Goal: Complete application form

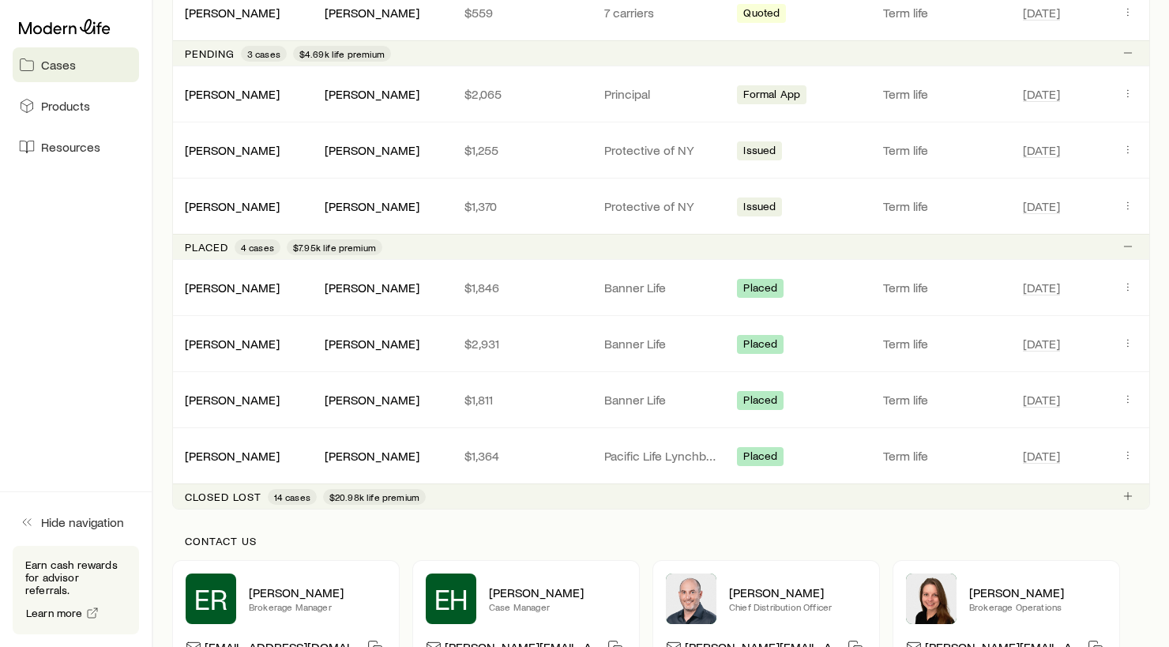
scroll to position [835, 0]
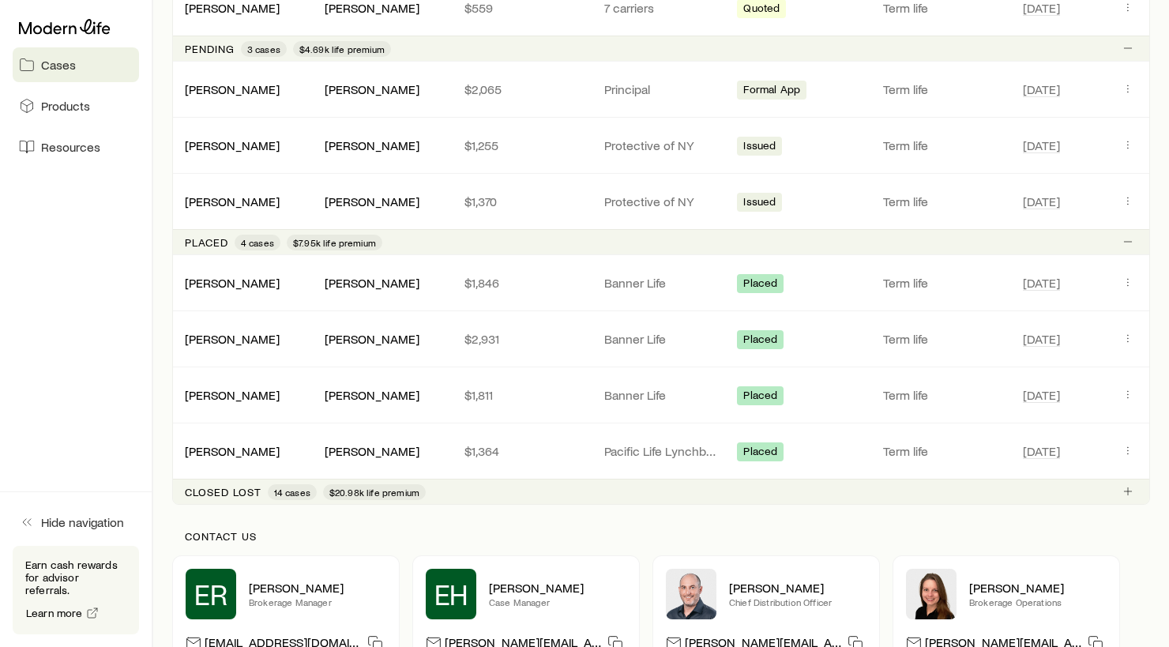
click at [301, 491] on span "14 cases" at bounding box center [292, 492] width 36 height 13
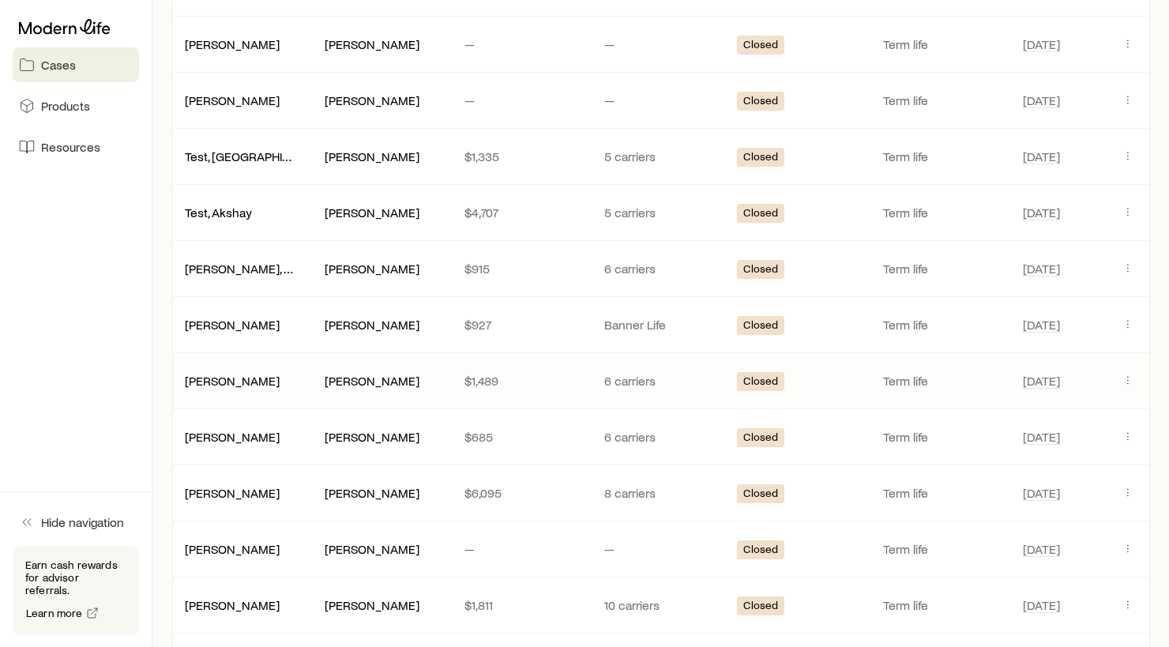
scroll to position [1436, 0]
click at [1128, 435] on icon "Client cases" at bounding box center [1128, 435] width 1 height 1
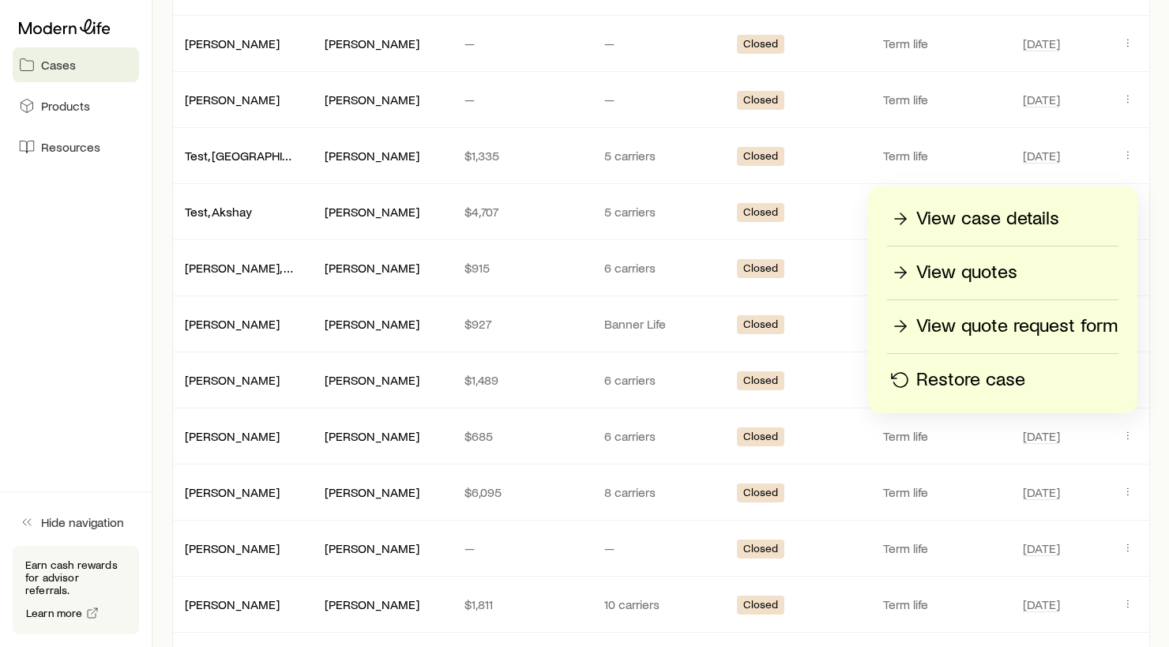
click at [1013, 275] on p "View quotes" at bounding box center [966, 272] width 101 height 25
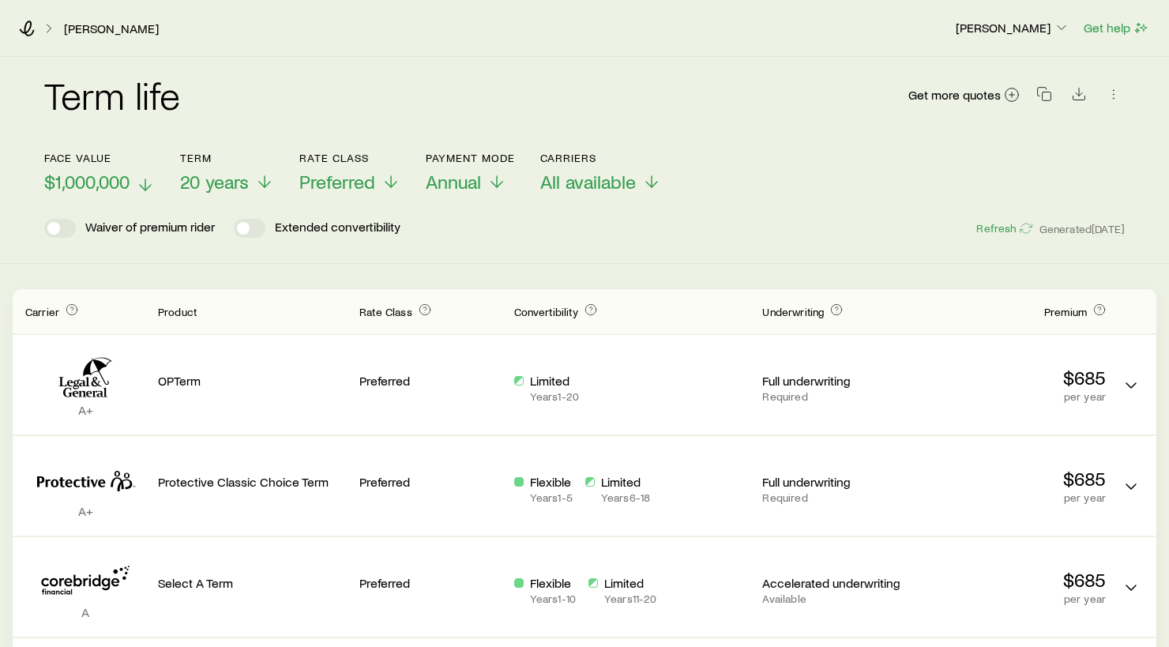
click at [112, 182] on span "$1,000,000" at bounding box center [86, 182] width 85 height 22
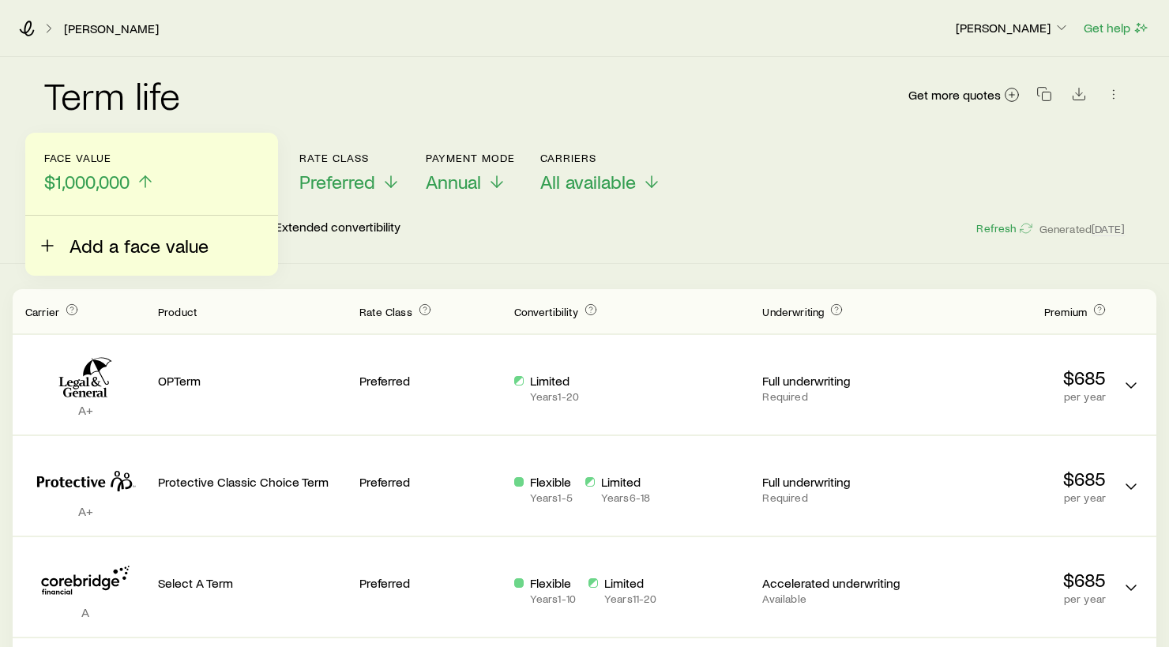
click at [96, 250] on span "Add a face value" at bounding box center [139, 246] width 139 height 22
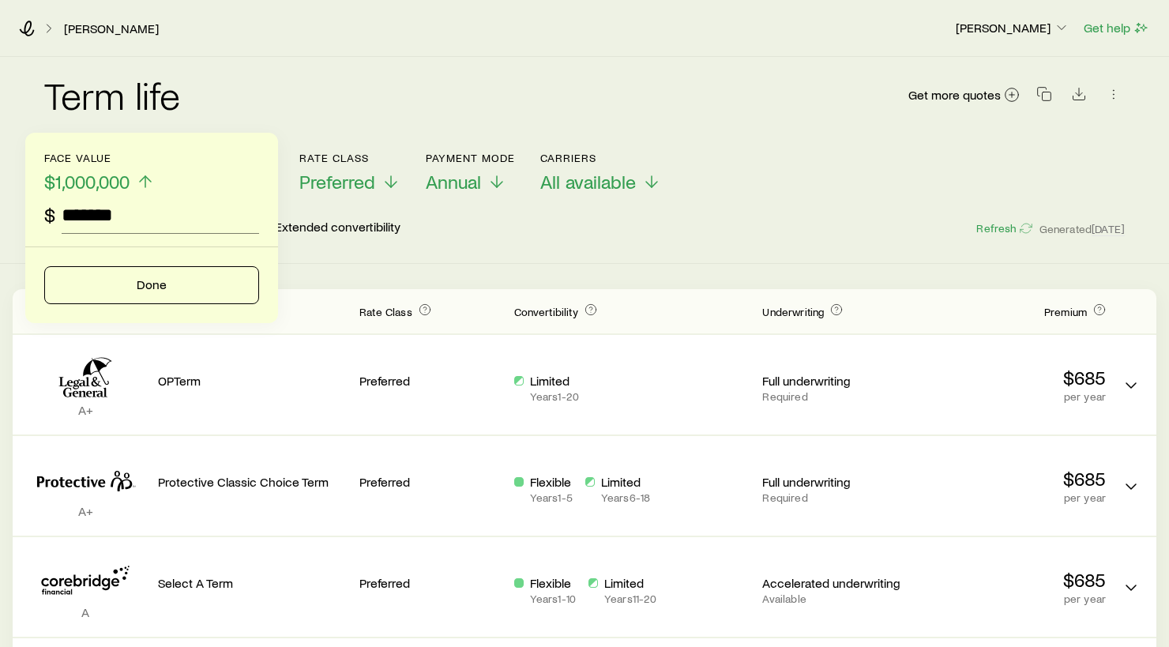
type input "*********"
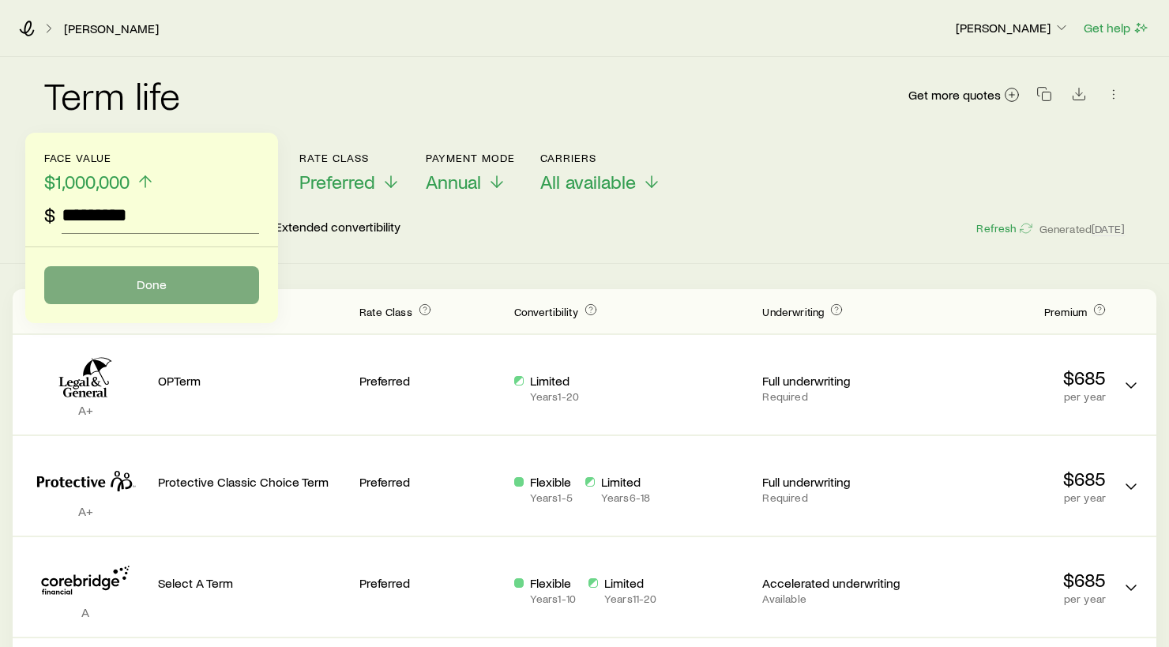
click at [136, 274] on button "Done" at bounding box center [151, 285] width 215 height 38
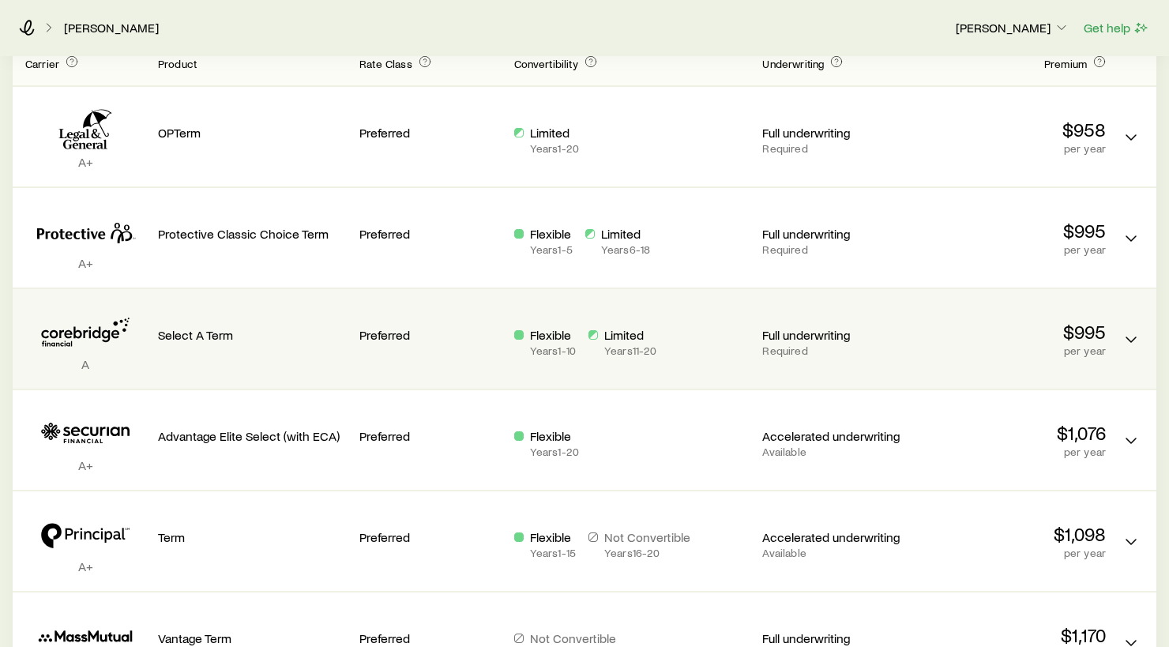
scroll to position [251, 0]
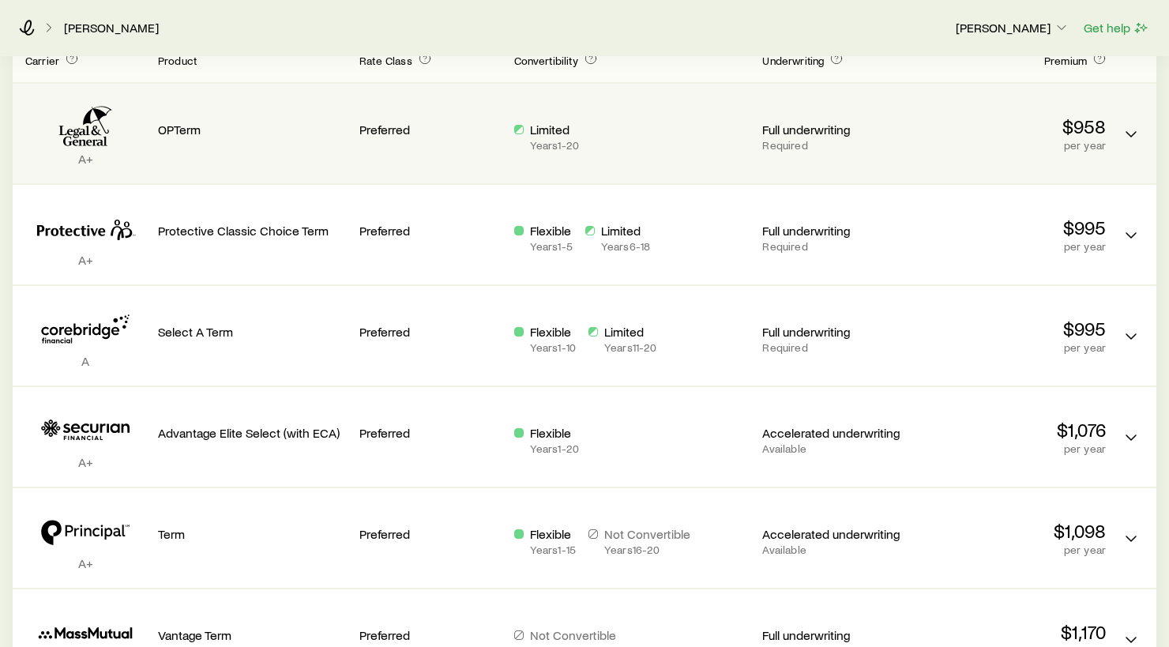
click at [1144, 135] on div "A+ OPTerm Preferred Limited Years 1 - 20 Full underwriting Required $958 per ye…" at bounding box center [585, 134] width 1144 height 100
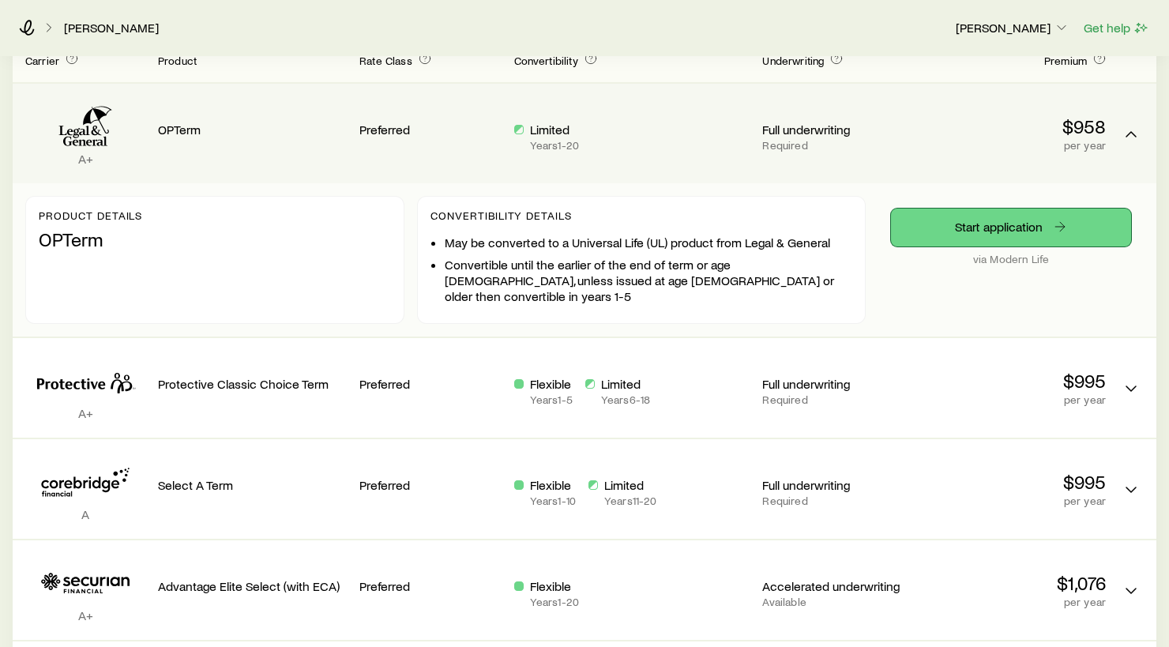
click at [987, 228] on link "Start application" at bounding box center [1011, 228] width 240 height 38
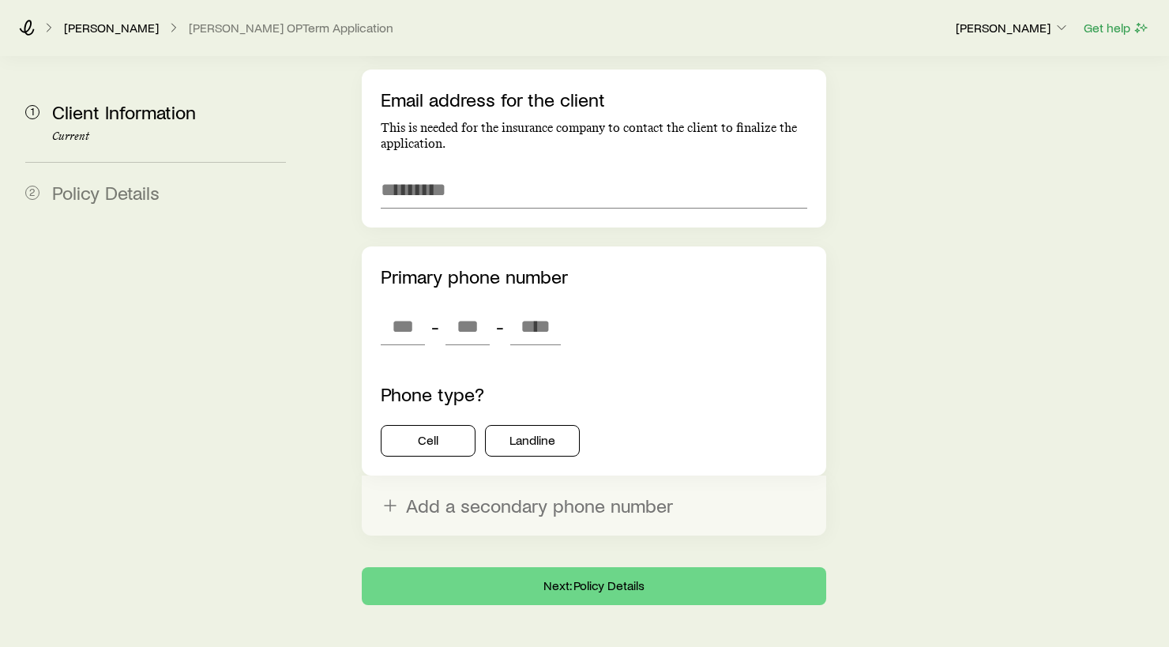
scroll to position [1693, 0]
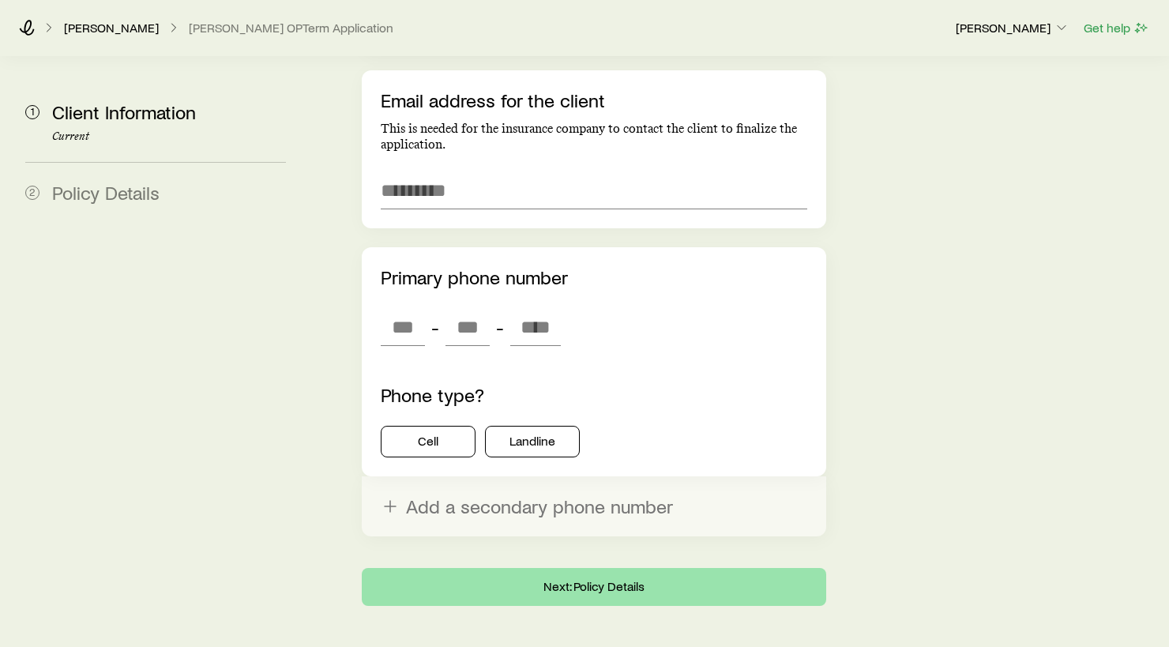
click at [668, 568] on button "Next: Policy Details" at bounding box center [594, 587] width 464 height 38
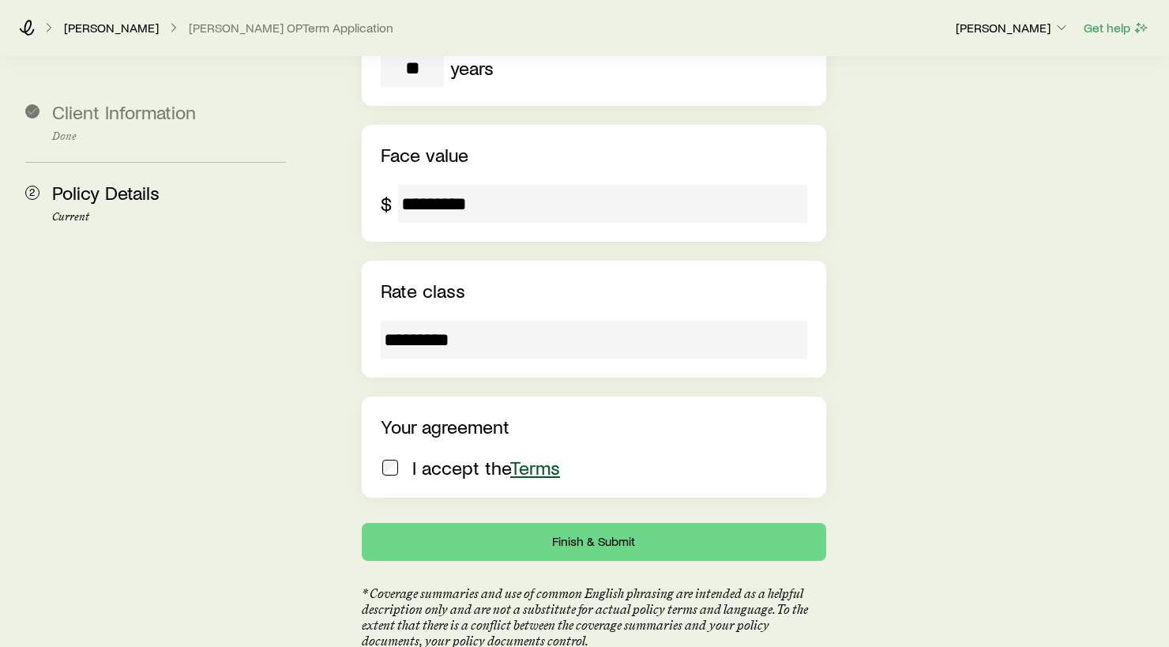
scroll to position [639, 0]
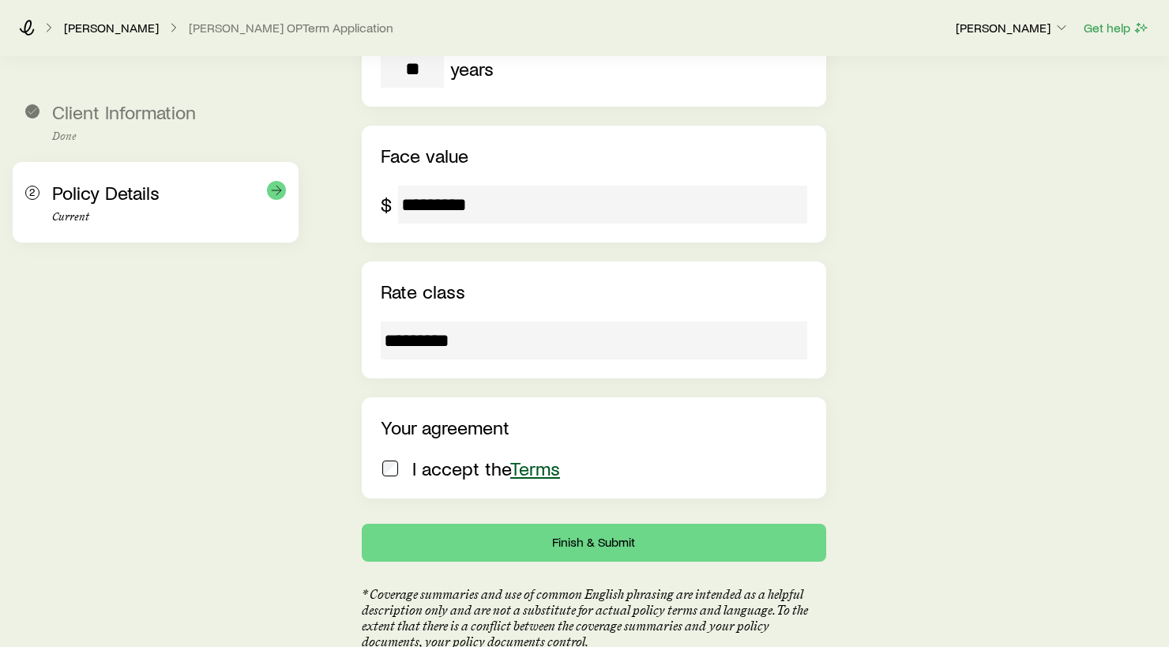
click at [167, 194] on div "Policy Details Current" at bounding box center [169, 203] width 234 height 42
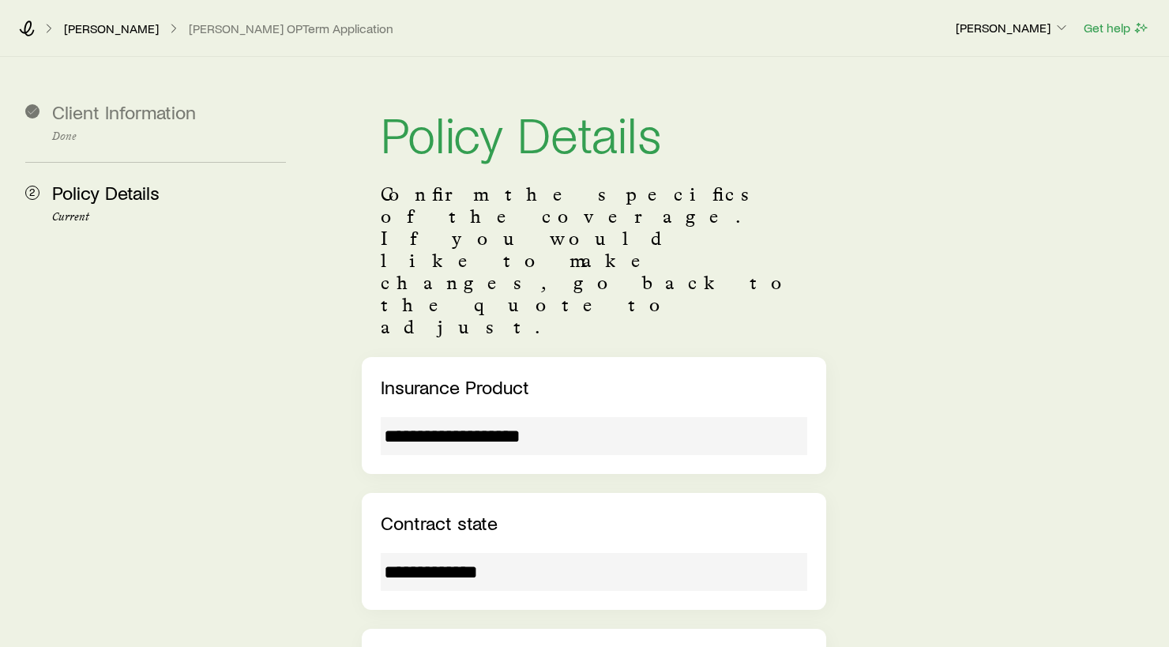
scroll to position [0, 0]
click at [22, 29] on icon at bounding box center [27, 29] width 16 height 16
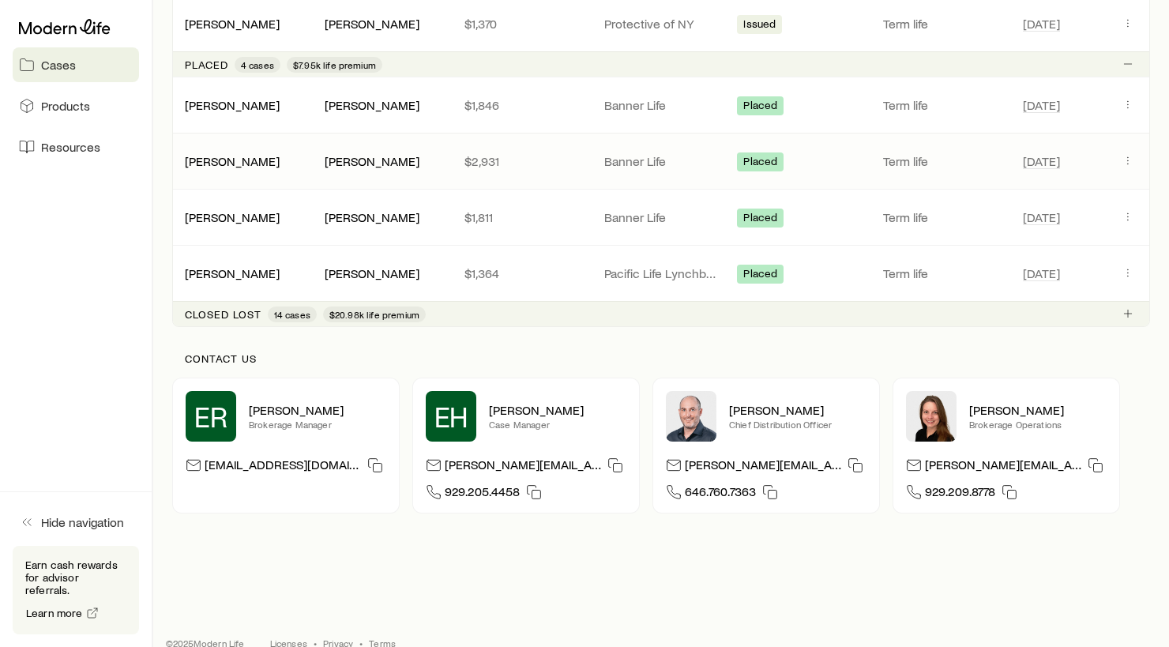
scroll to position [1012, 0]
click at [291, 316] on span "14 cases" at bounding box center [292, 315] width 36 height 13
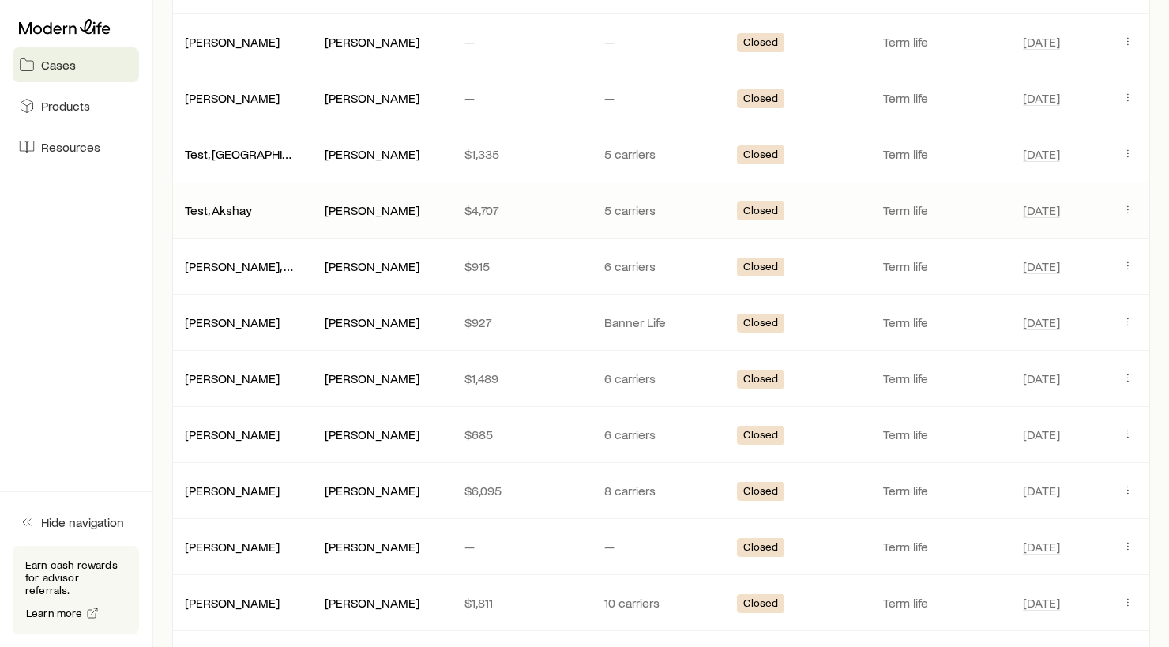
scroll to position [1438, 0]
click at [1126, 437] on icon "Client cases" at bounding box center [1128, 433] width 13 height 13
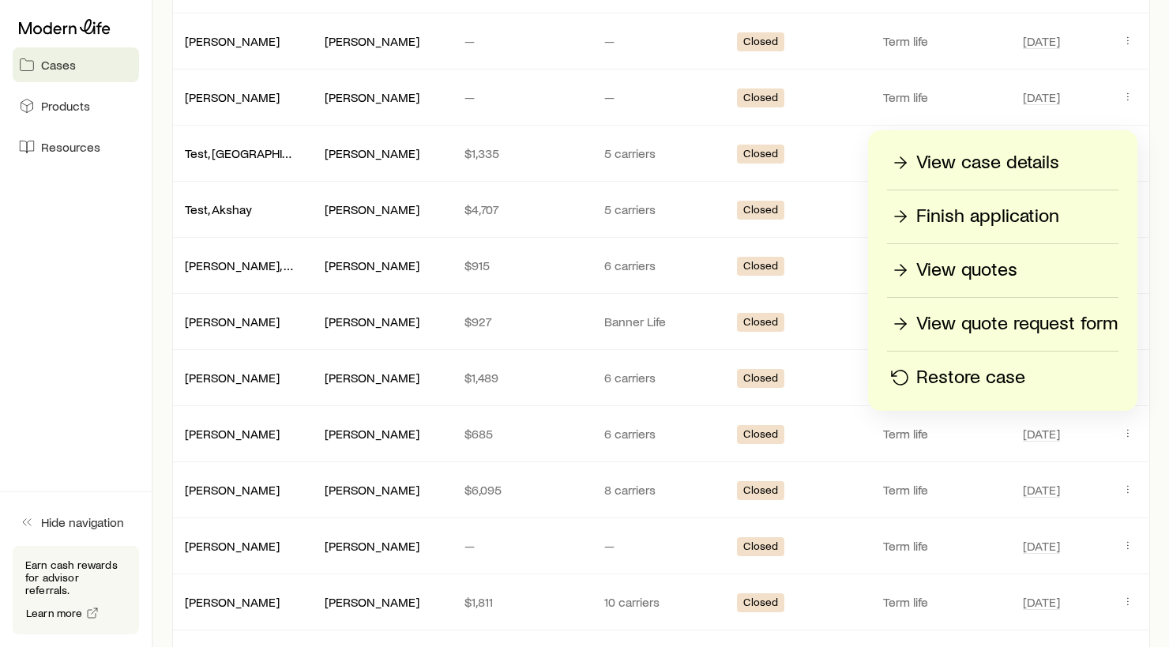
click at [983, 268] on p "View quotes" at bounding box center [966, 269] width 101 height 25
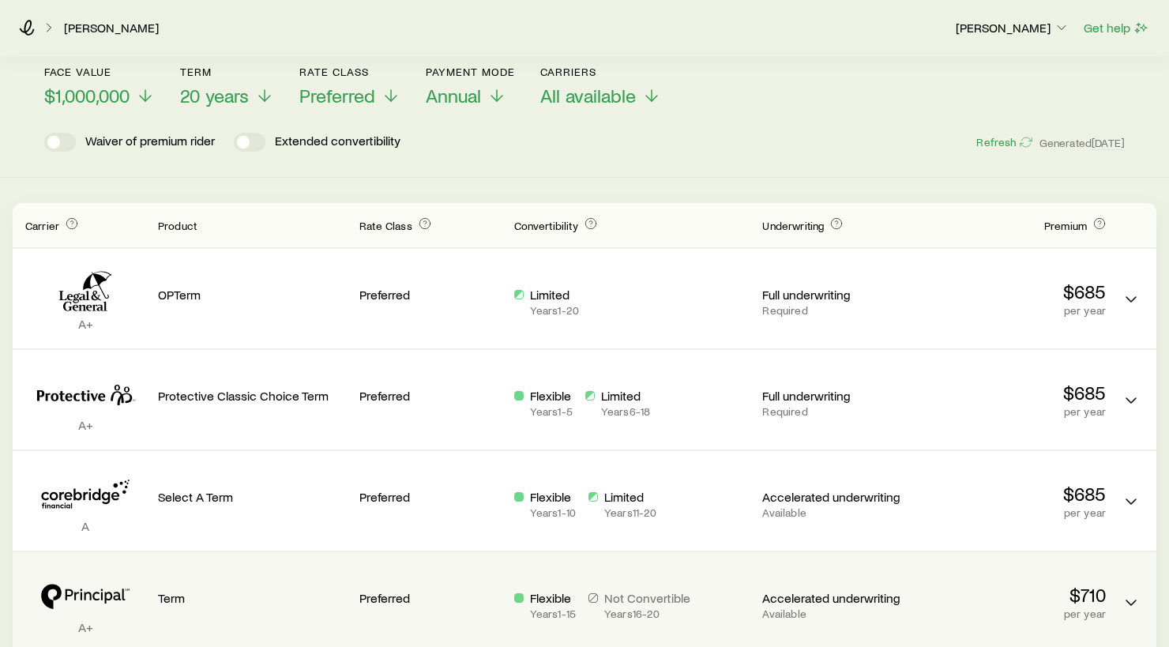
scroll to position [78, 0]
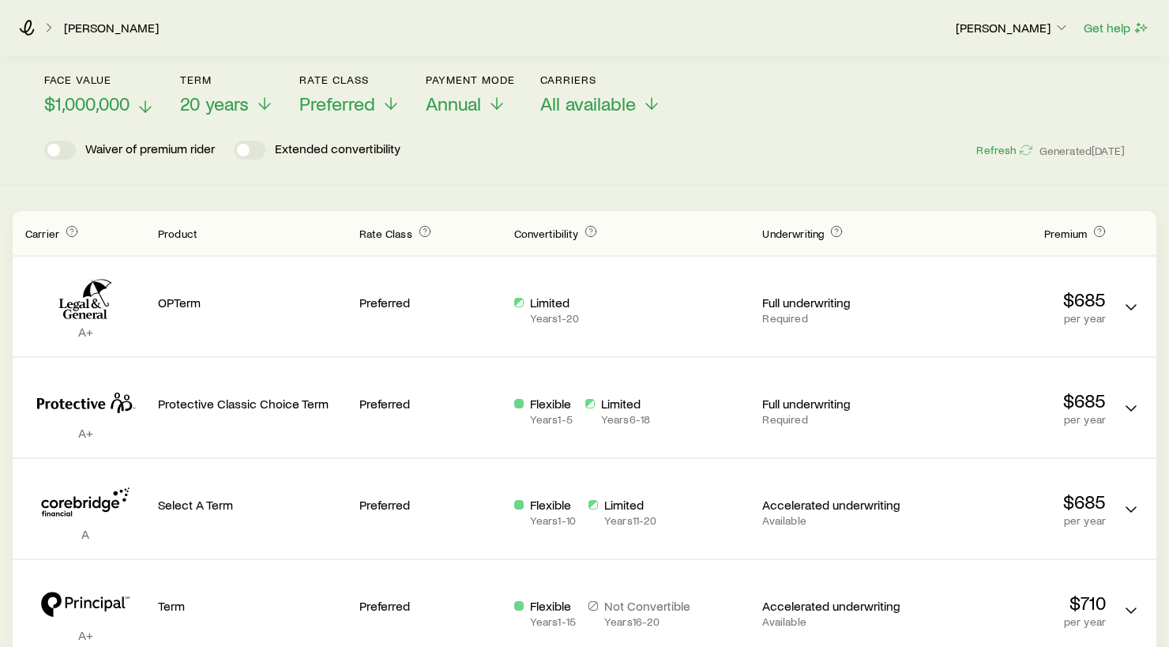
click at [85, 104] on span "$1,000,000" at bounding box center [86, 103] width 85 height 22
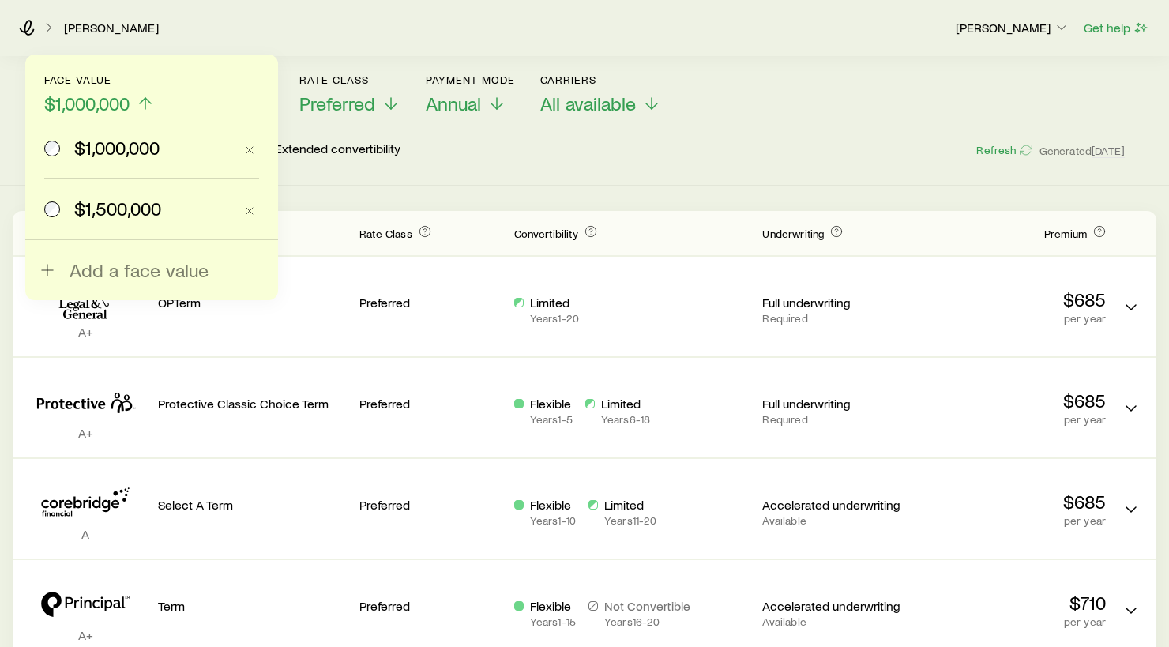
click at [90, 201] on span "$1,500,000" at bounding box center [117, 208] width 87 height 22
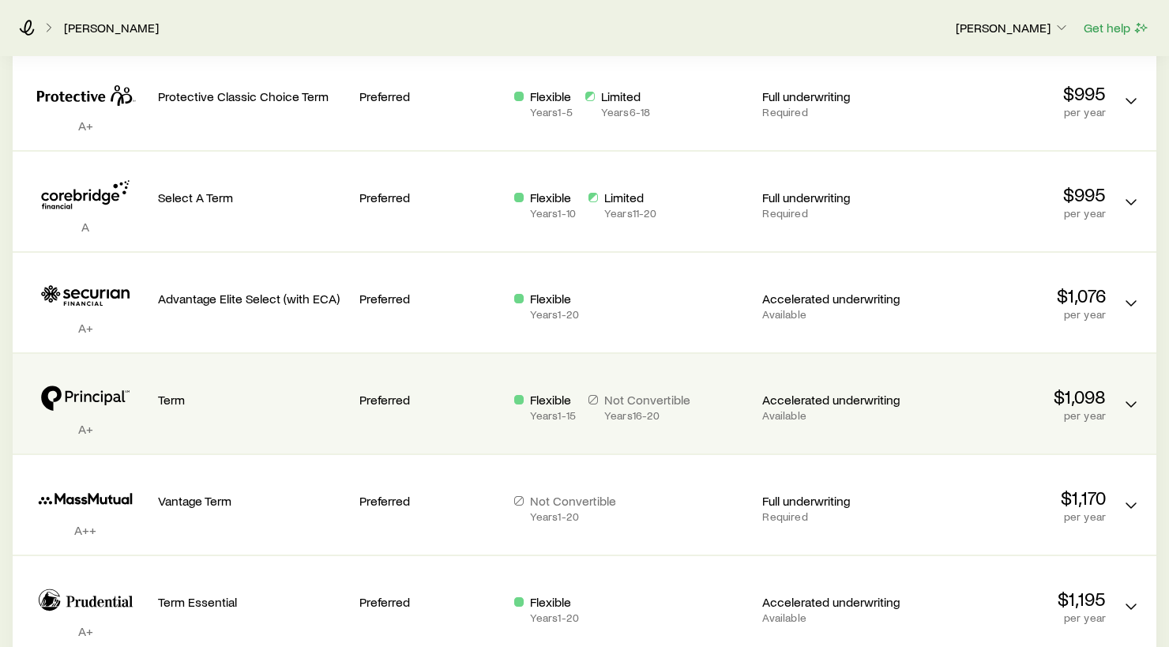
scroll to position [388, 0]
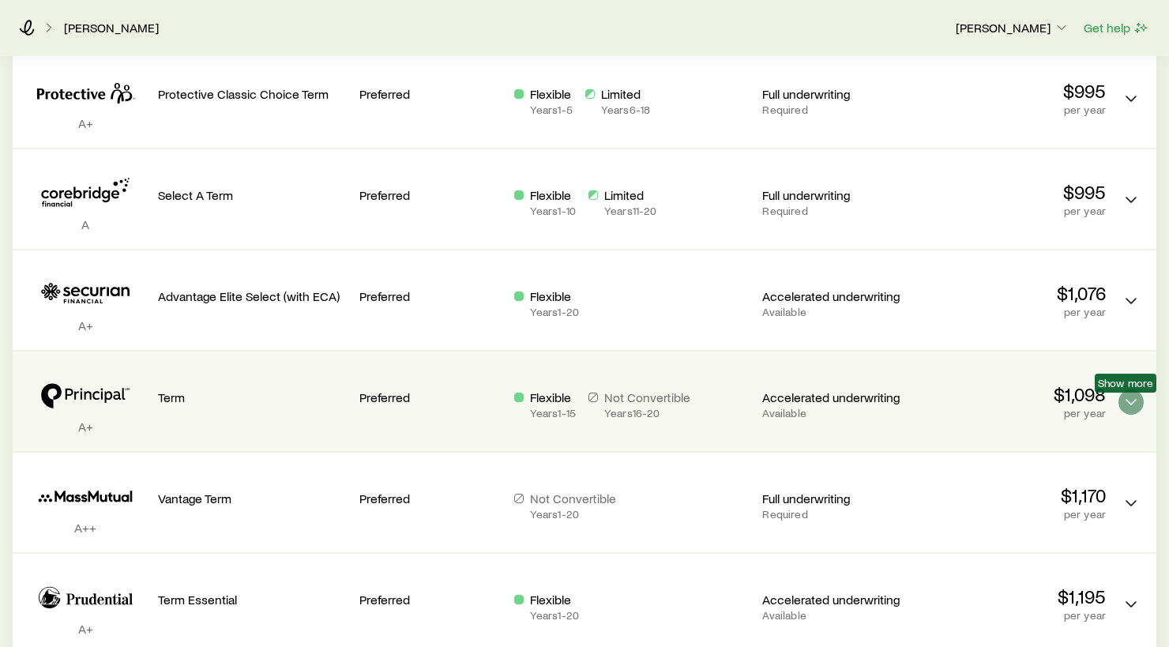
click at [1126, 403] on icon "Term quotes" at bounding box center [1131, 402] width 19 height 19
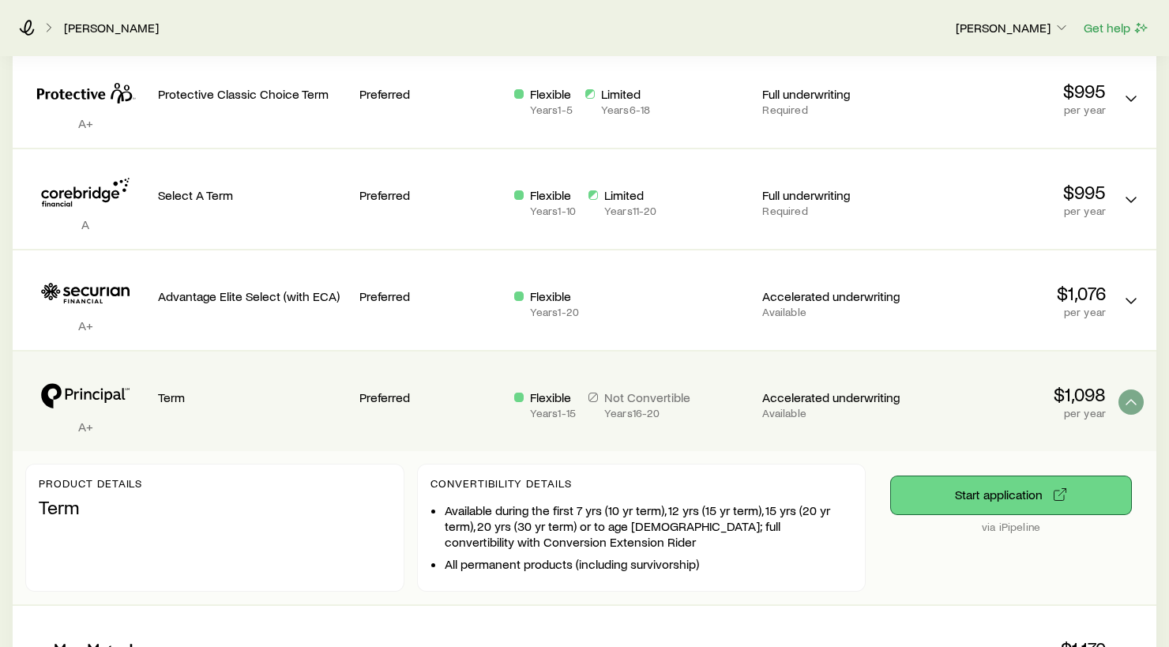
click at [975, 478] on button "Start application" at bounding box center [1011, 495] width 240 height 38
